Goal: Task Accomplishment & Management: Complete application form

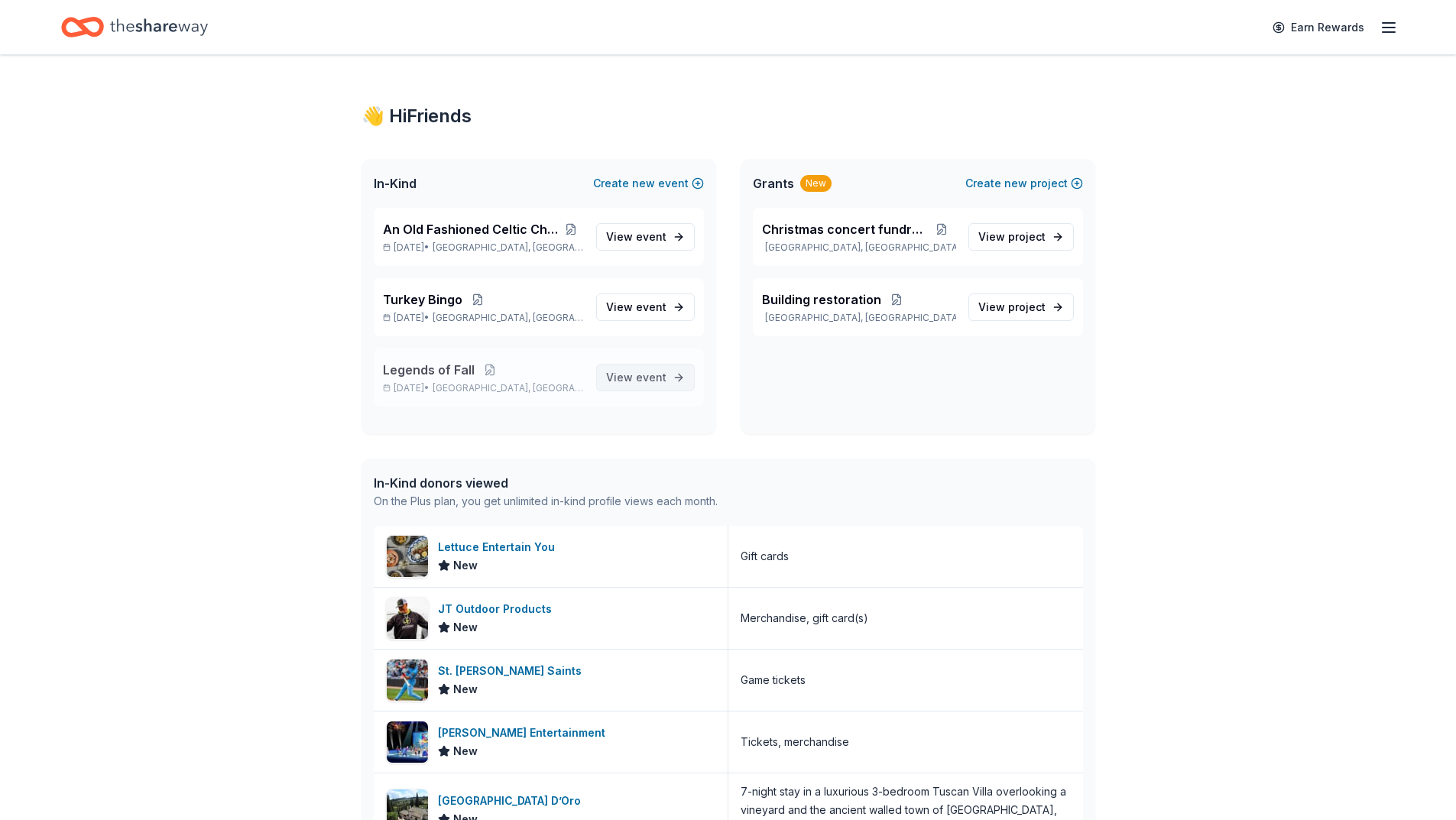
click at [644, 376] on span "event" at bounding box center [651, 377] width 30 height 13
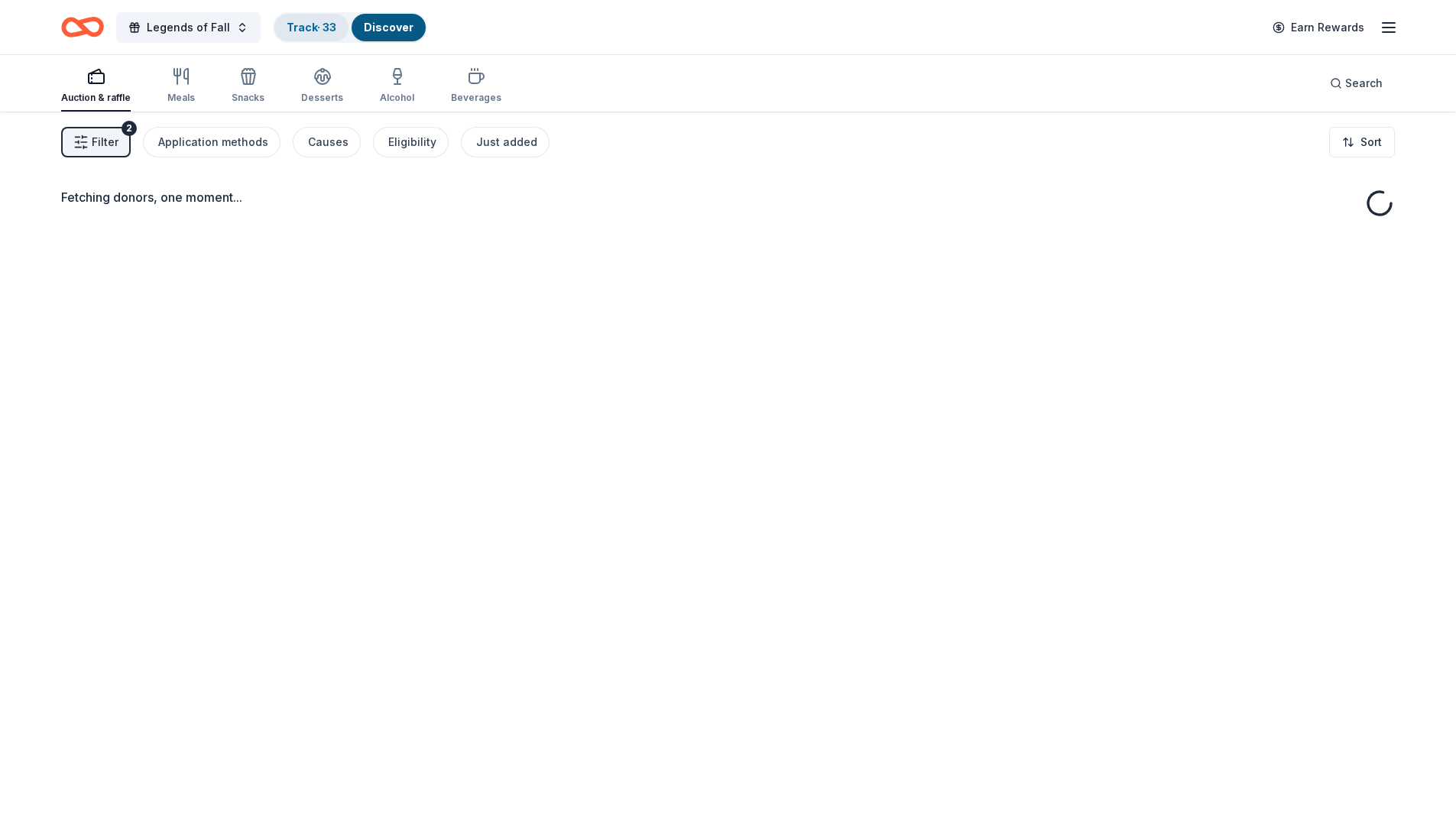
click at [302, 26] on link "Track · 33" at bounding box center [311, 27] width 50 height 13
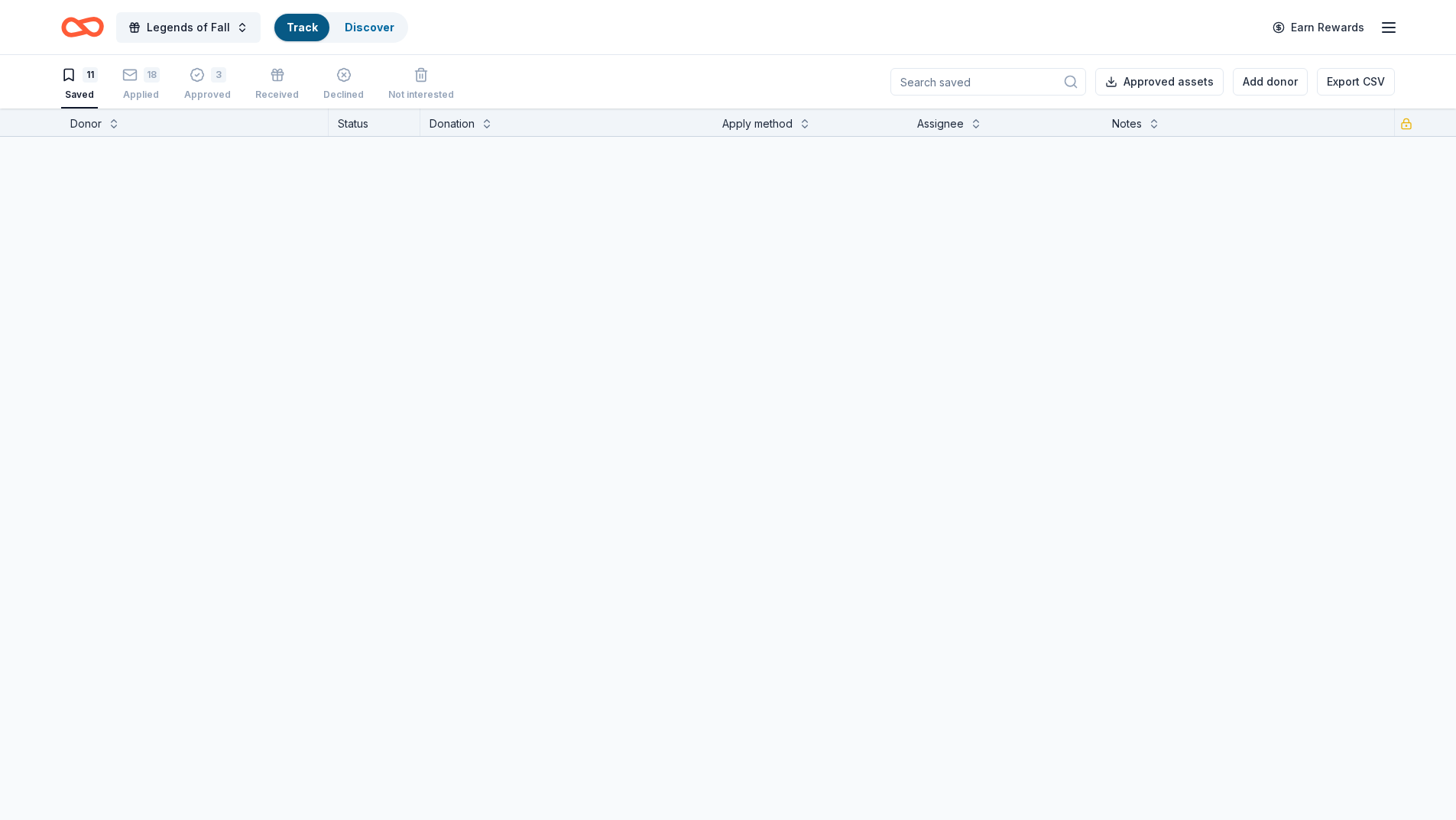
scroll to position [1, 0]
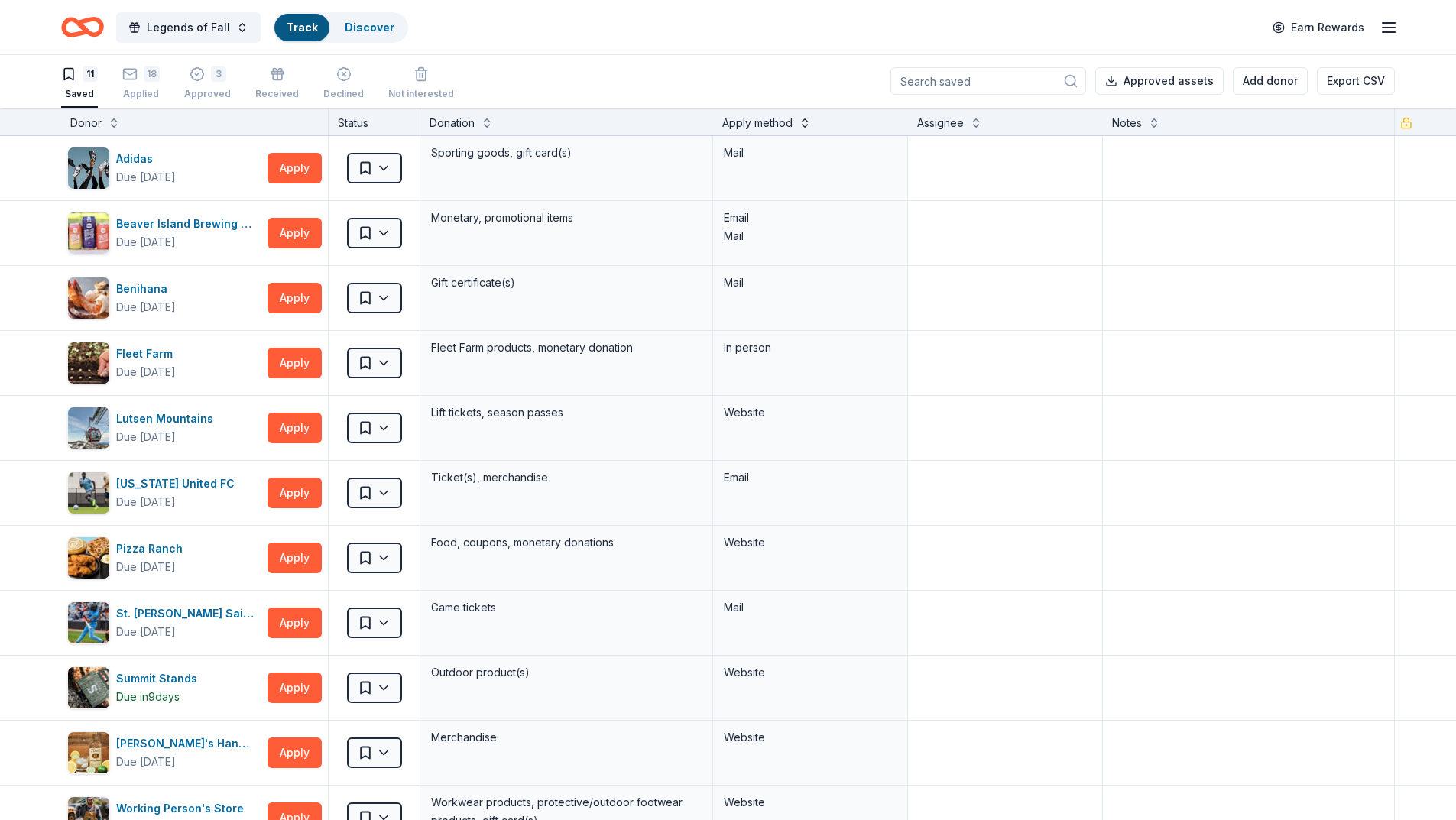
click at [802, 125] on button at bounding box center [804, 121] width 12 height 15
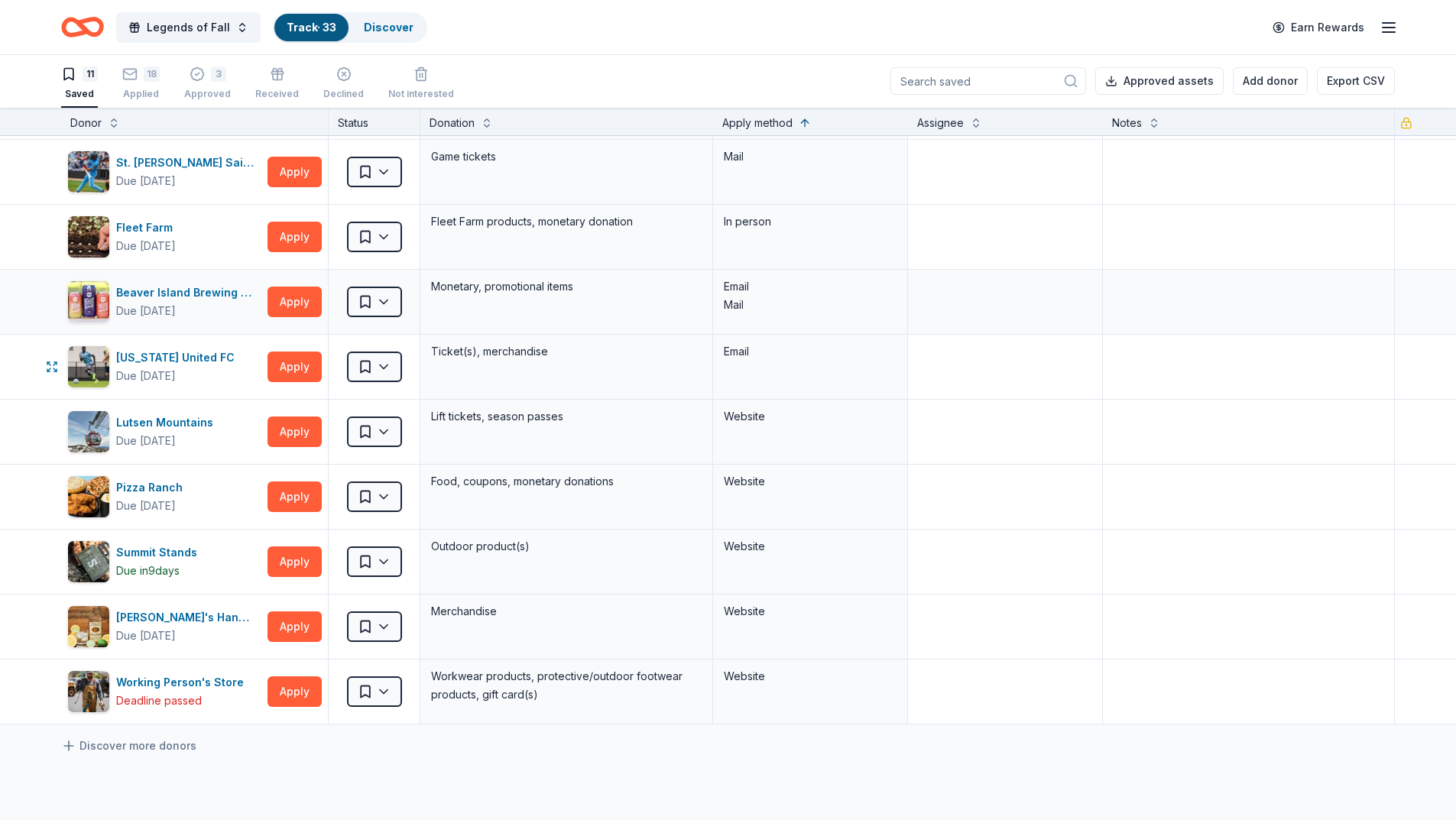
scroll to position [153, 0]
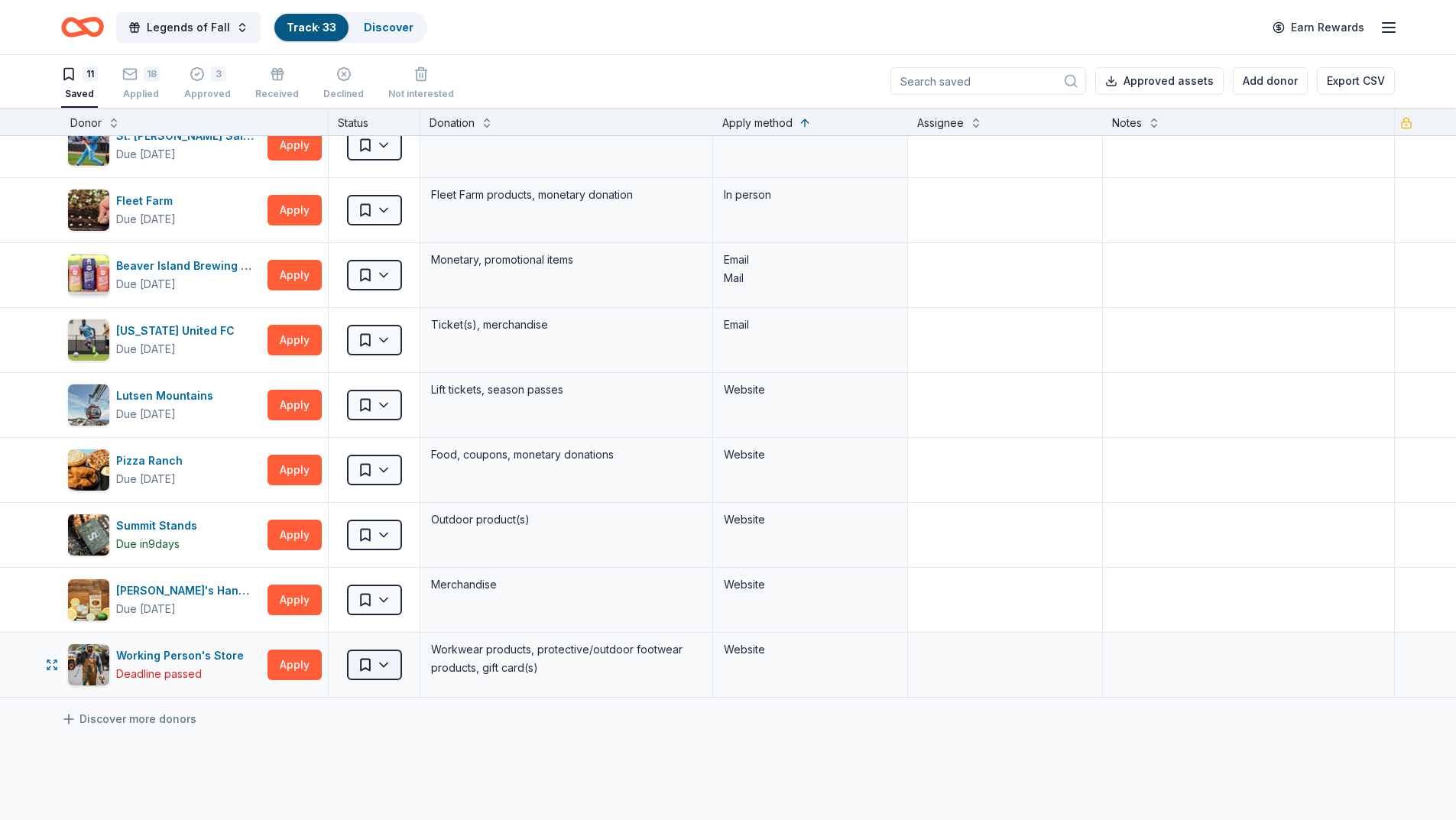
click at [385, 658] on html "Legends of Fall Track · 33 Discover Earn Rewards 11 Saved 18 Applied 3 Approved…" at bounding box center [728, 409] width 1456 height 820
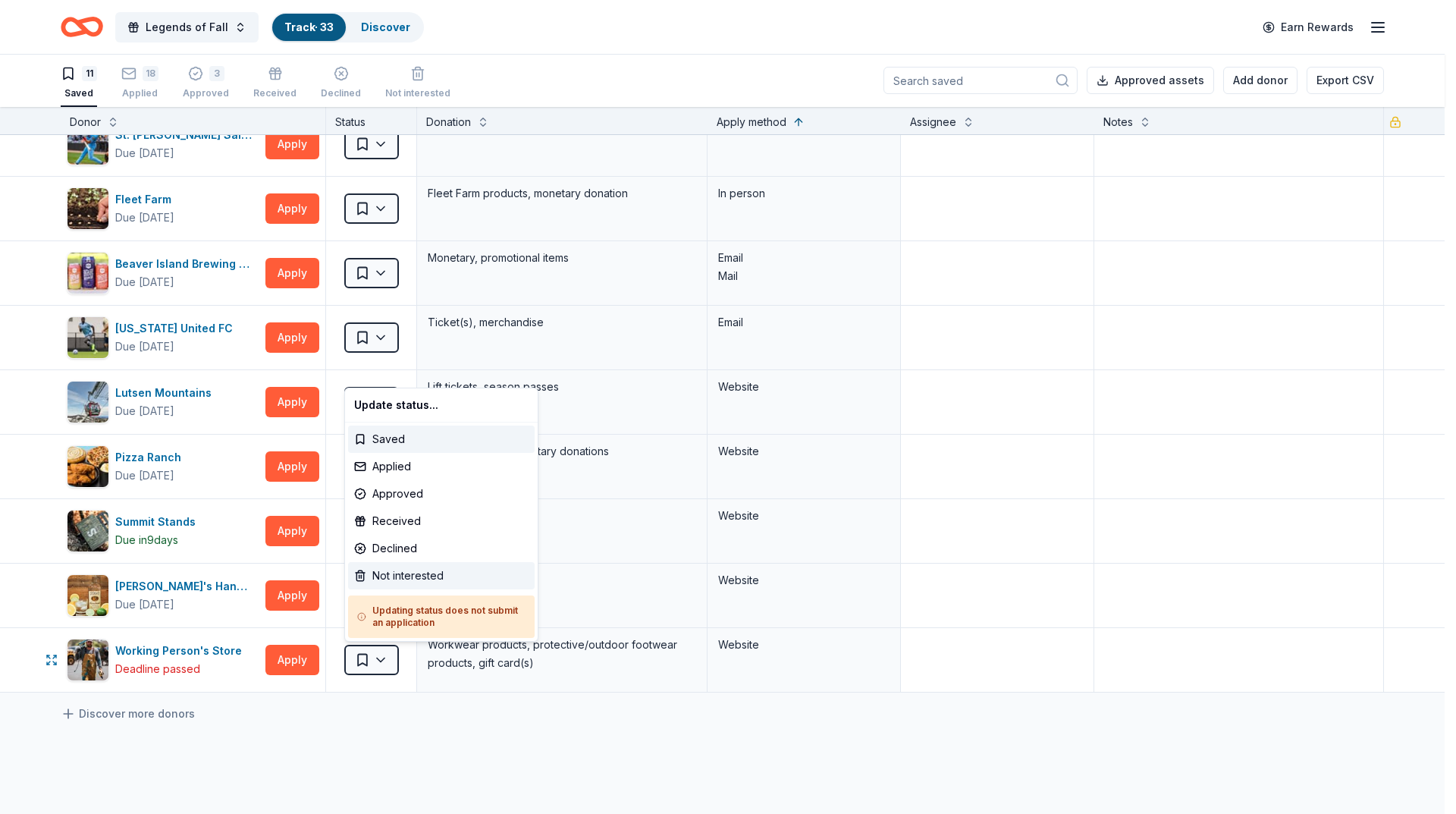
click at [405, 578] on div "Not interested" at bounding box center [441, 575] width 186 height 27
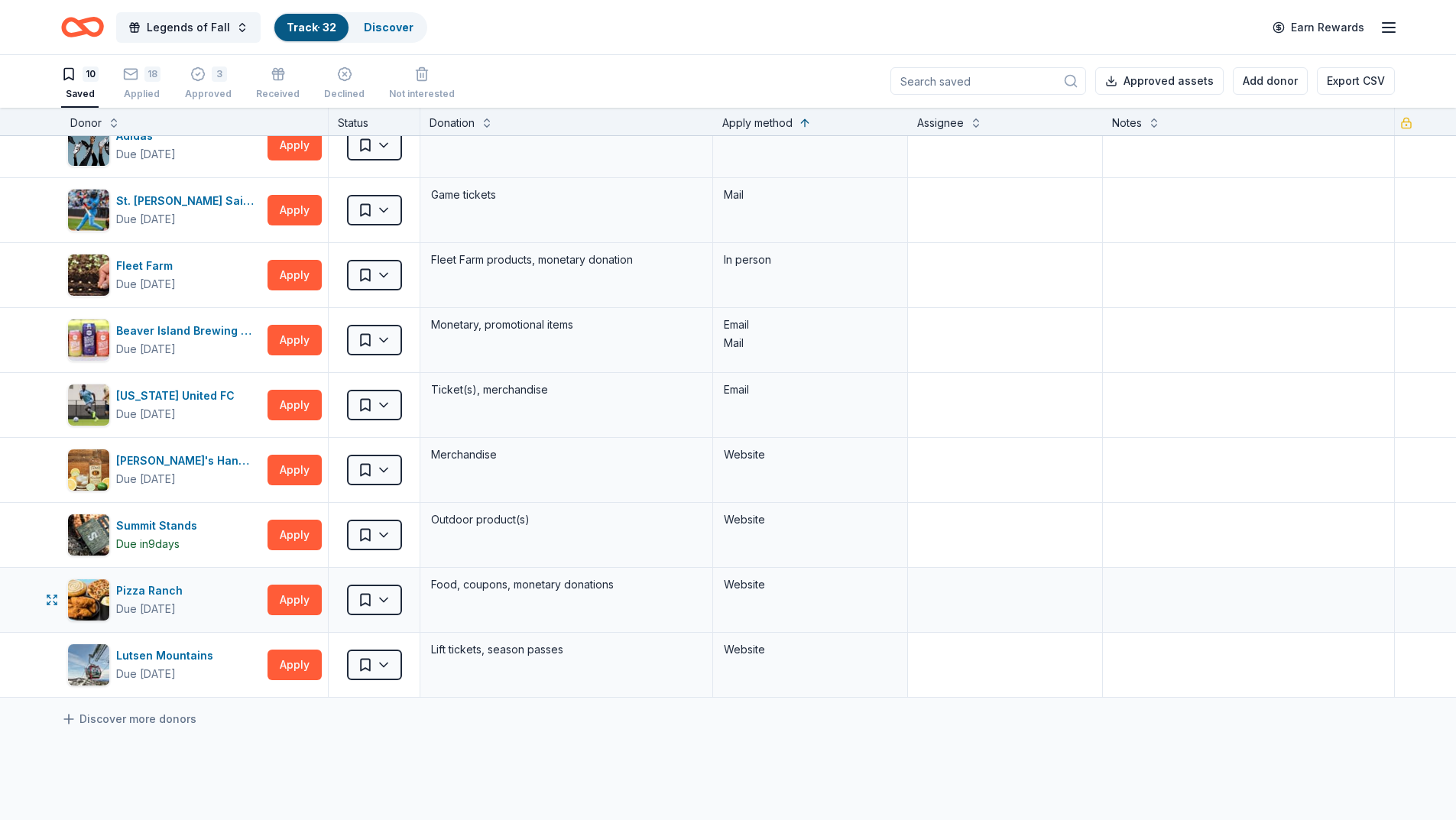
scroll to position [0, 0]
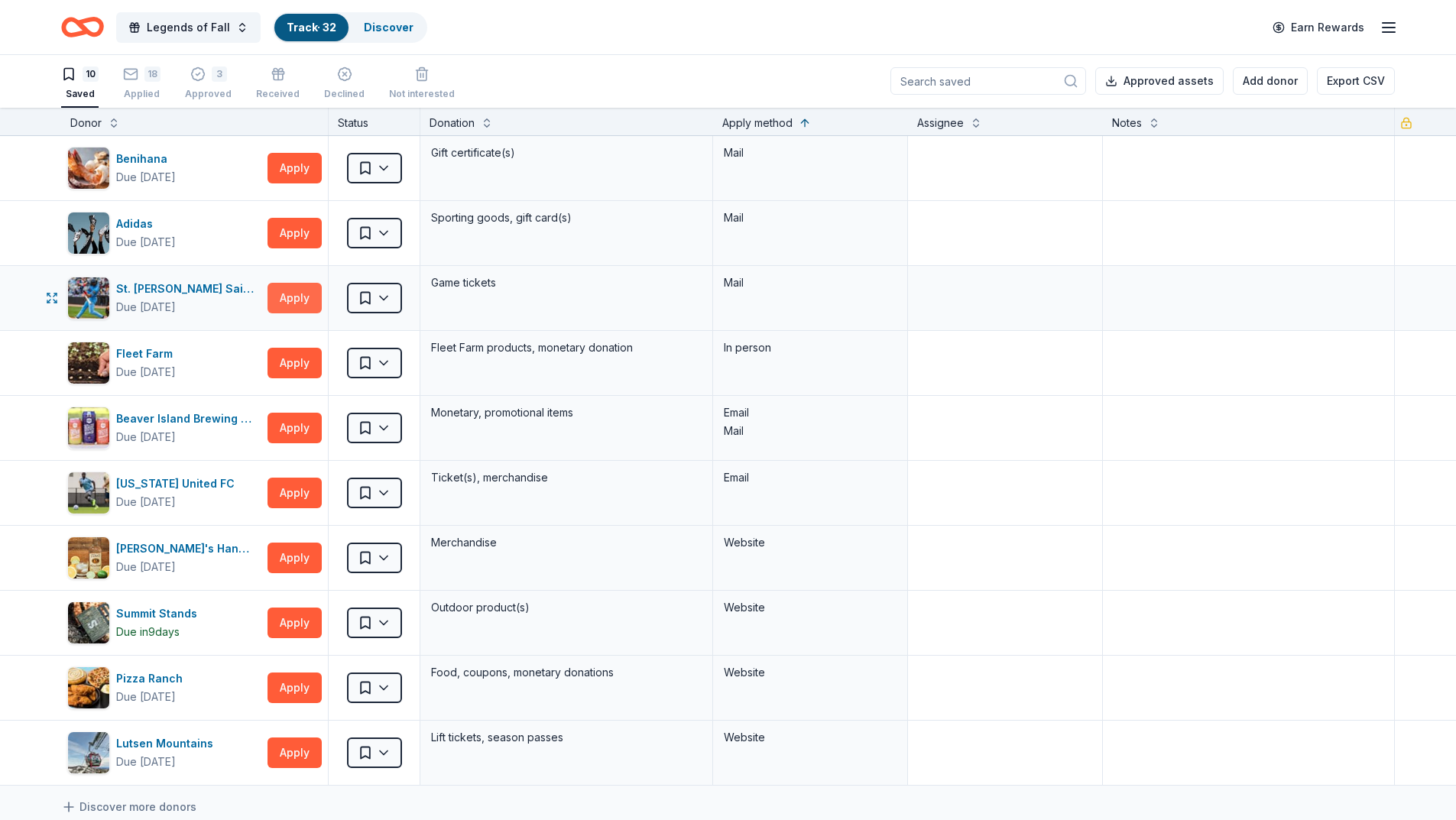
click at [308, 297] on button "Apply" at bounding box center [295, 298] width 54 height 30
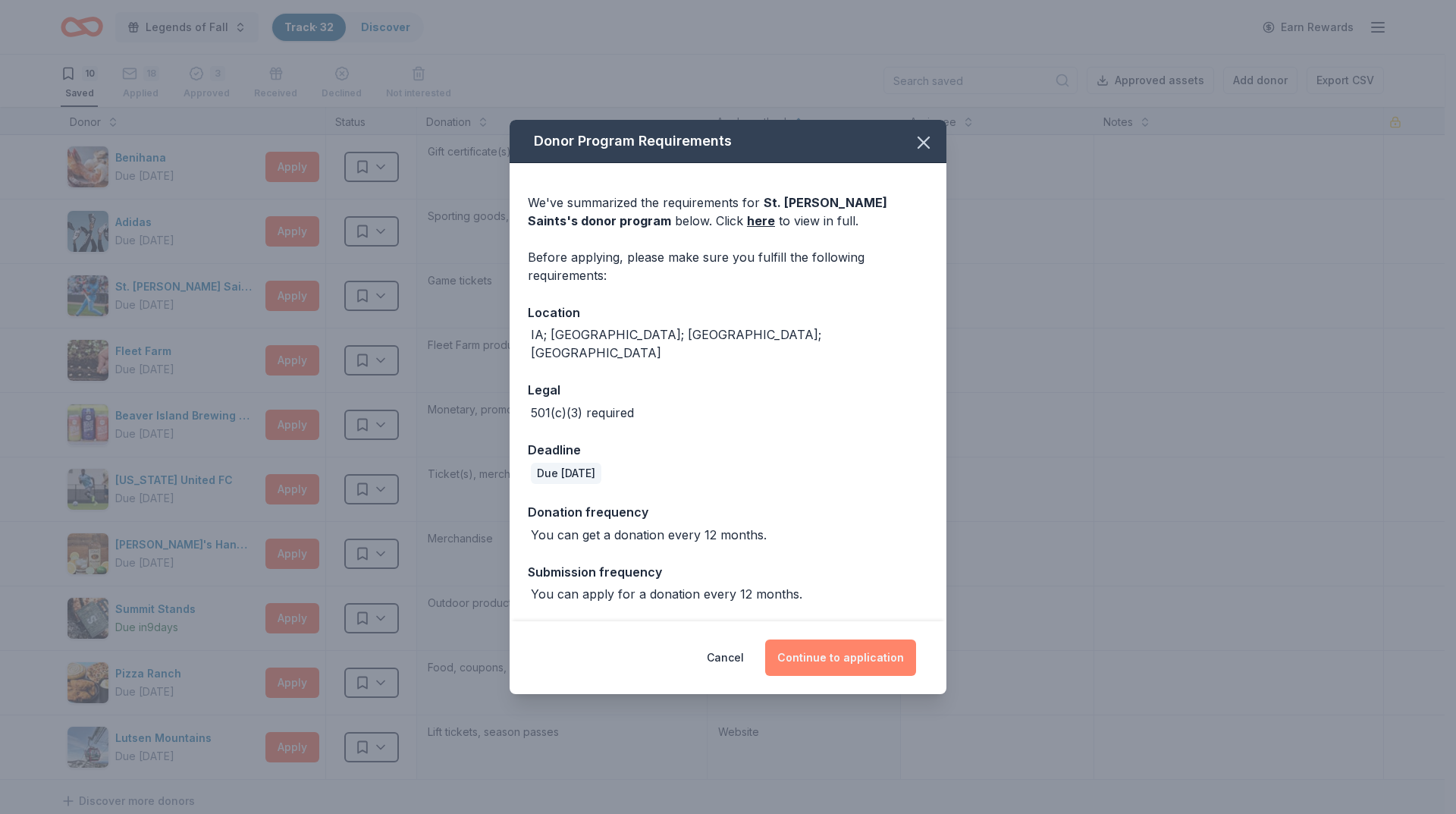
click at [838, 645] on button "Continue to application" at bounding box center [841, 658] width 151 height 36
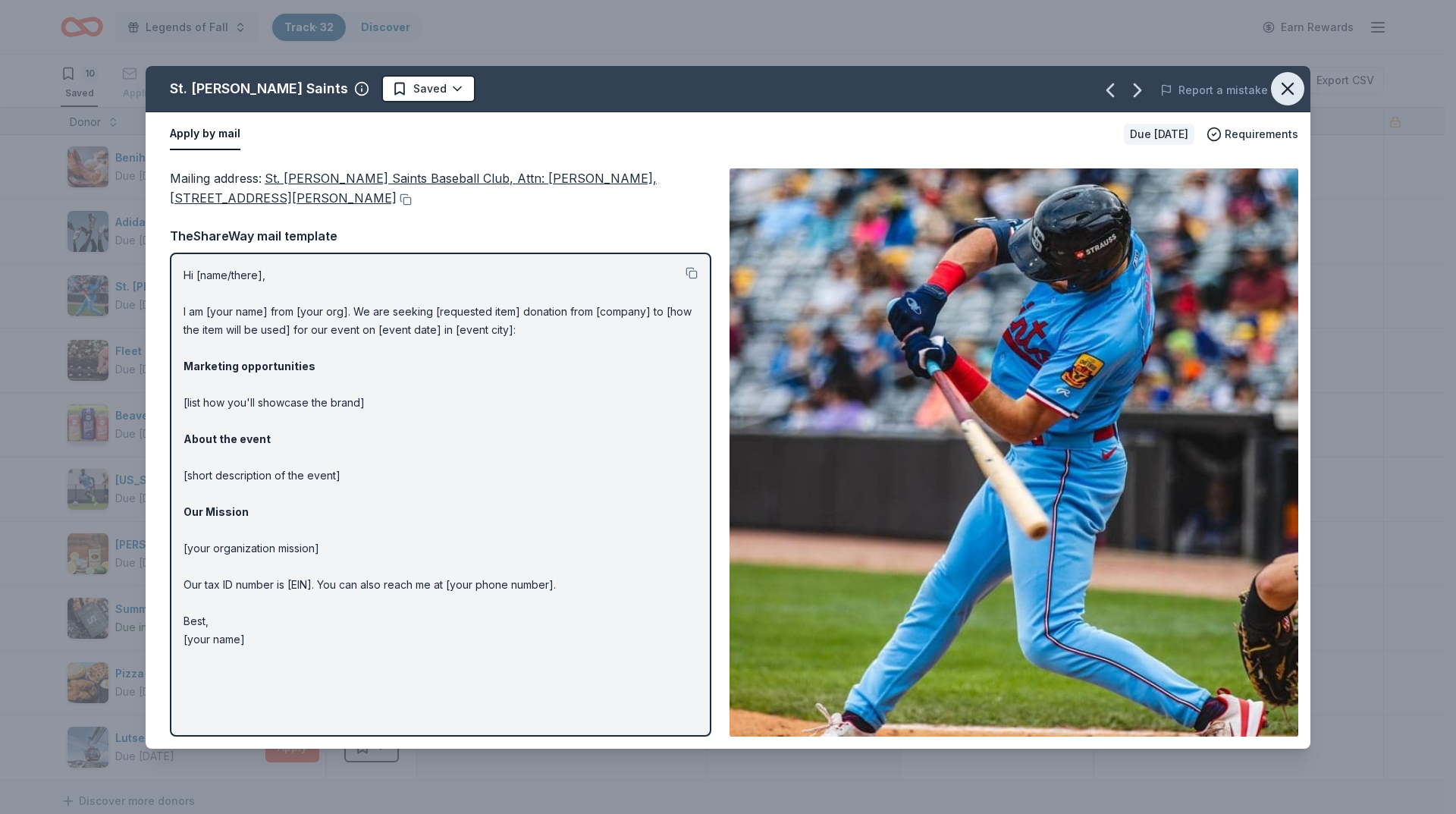
click at [1281, 91] on icon "button" at bounding box center [1288, 88] width 21 height 21
